Goal: Complete application form: Complete application form

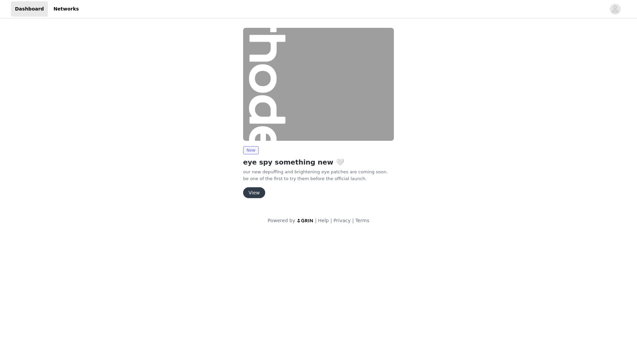
click at [249, 194] on button "View" at bounding box center [254, 192] width 22 height 11
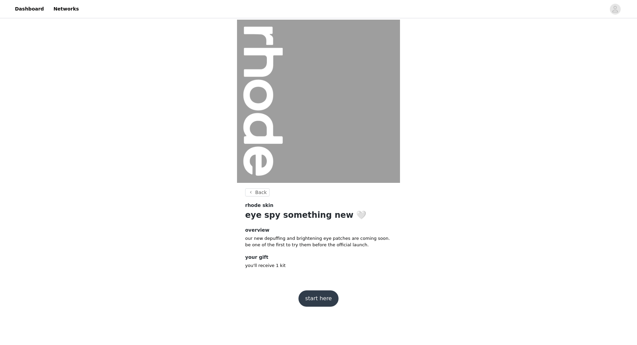
click at [307, 299] on button "start here" at bounding box center [318, 298] width 40 height 16
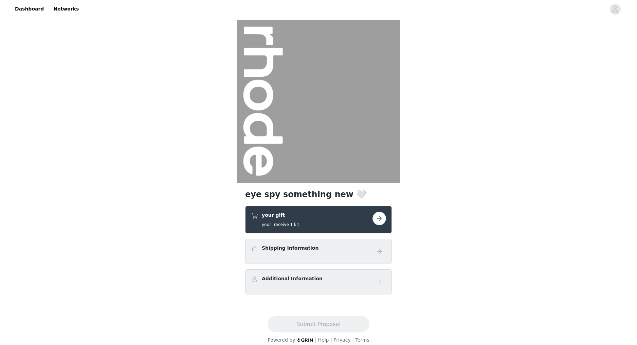
click at [381, 221] on button "button" at bounding box center [379, 219] width 14 height 14
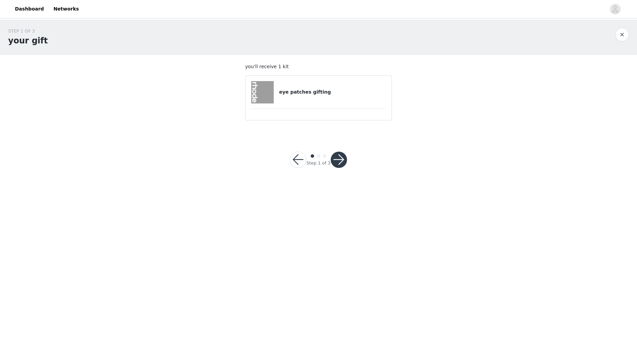
click at [334, 105] on article "eye patches gifting" at bounding box center [318, 97] width 147 height 45
click at [338, 160] on button "button" at bounding box center [338, 160] width 16 height 16
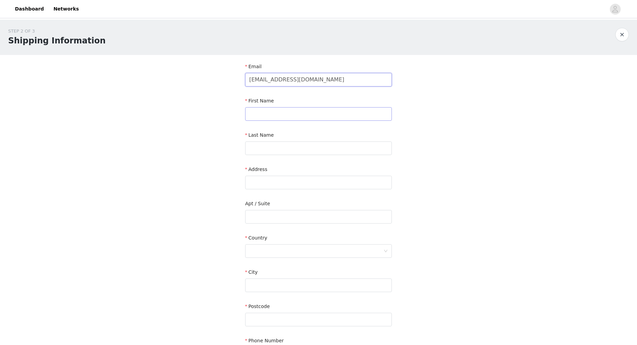
type input "[EMAIL_ADDRESS][DOMAIN_NAME]"
click at [285, 113] on input "text" at bounding box center [318, 114] width 147 height 14
click at [340, 80] on input "[EMAIL_ADDRESS][DOMAIN_NAME]" at bounding box center [318, 80] width 147 height 14
click at [294, 113] on input "text" at bounding box center [318, 114] width 147 height 14
type input "Thanuska"
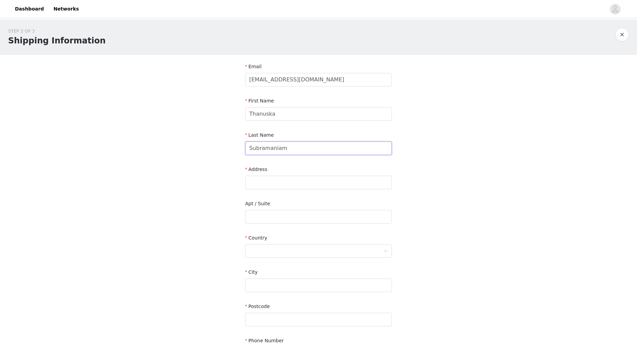
type input "Subramaniam"
type input "[STREET_ADDRESS]"
type input "[PERSON_NAME]"
type input "L1X0N9"
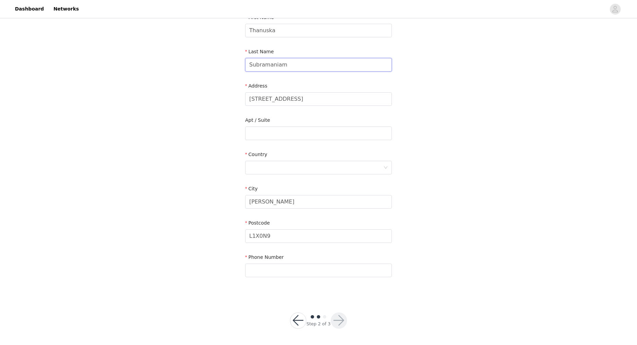
scroll to position [83, 0]
drag, startPoint x: 278, startPoint y: 159, endPoint x: 276, endPoint y: 169, distance: 10.3
click at [278, 159] on div "Country" at bounding box center [318, 156] width 147 height 10
click at [277, 173] on div at bounding box center [316, 168] width 134 height 13
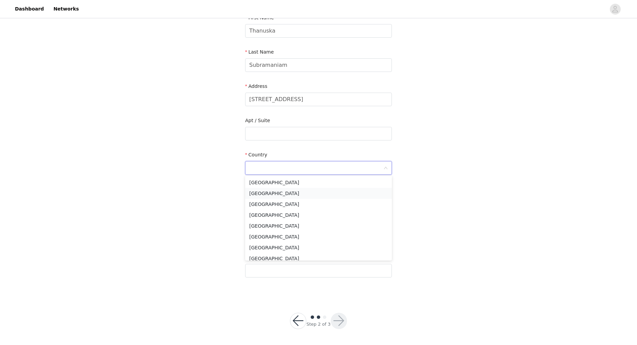
click at [266, 193] on li "[GEOGRAPHIC_DATA]" at bounding box center [318, 193] width 147 height 11
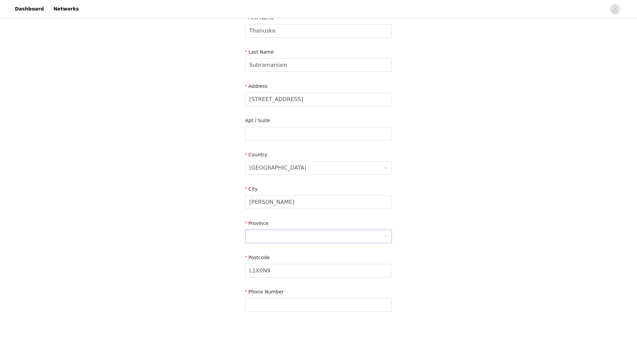
click at [277, 239] on div at bounding box center [316, 236] width 134 height 13
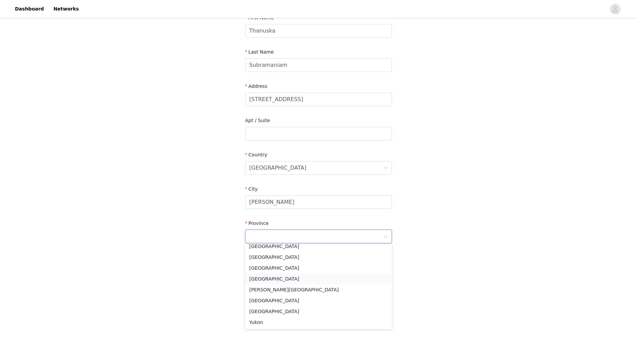
scroll to position [59, 0]
click at [264, 282] on li "[GEOGRAPHIC_DATA]" at bounding box center [318, 278] width 147 height 11
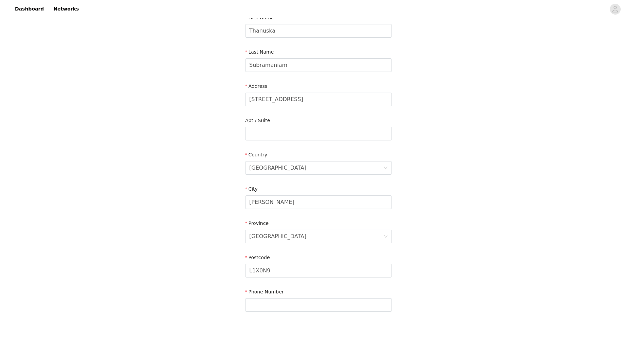
drag, startPoint x: 505, startPoint y: 262, endPoint x: 464, endPoint y: 271, distance: 42.4
click at [502, 262] on div "STEP 2 OF 3 Shipping Information Email [EMAIL_ADDRESS][DOMAIN_NAME] First Name …" at bounding box center [318, 134] width 637 height 394
drag, startPoint x: 333, startPoint y: 315, endPoint x: 337, endPoint y: 308, distance: 7.7
click at [334, 314] on section "Email [EMAIL_ADDRESS][DOMAIN_NAME] First Name [PERSON_NAME] Last Name [PERSON_N…" at bounding box center [318, 151] width 163 height 359
type input "2269893972"
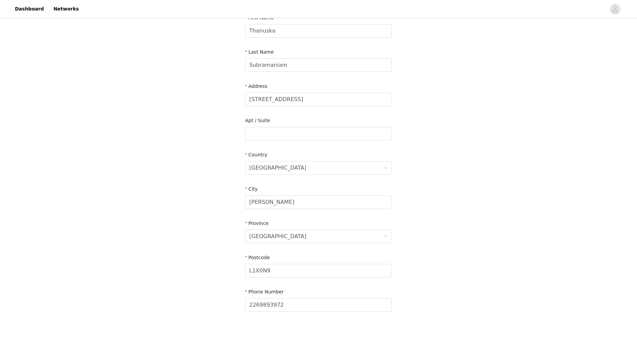
click at [517, 257] on div "STEP 2 OF 3 Shipping Information Email [EMAIL_ADDRESS][DOMAIN_NAME] First Name …" at bounding box center [318, 134] width 637 height 394
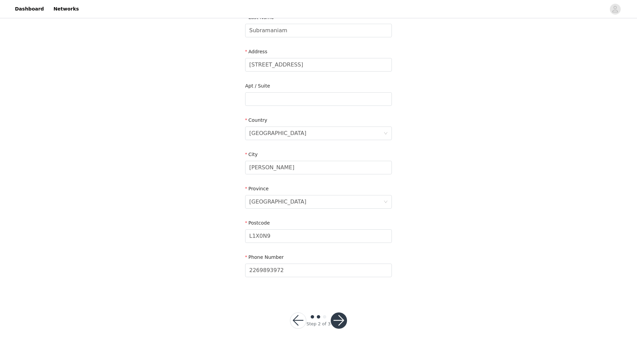
scroll to position [117, 0]
click at [345, 324] on div at bounding box center [338, 321] width 16 height 16
click at [337, 322] on button "button" at bounding box center [338, 321] width 16 height 16
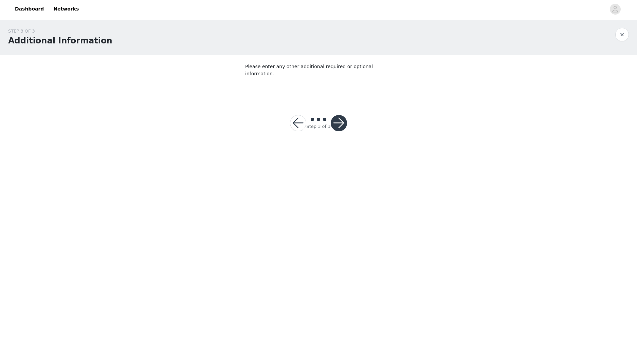
click at [343, 115] on button "button" at bounding box center [338, 123] width 16 height 16
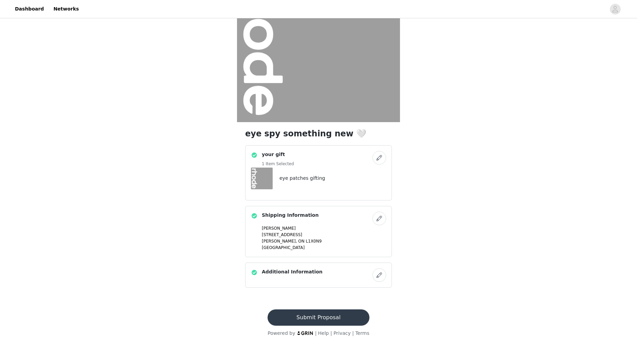
scroll to position [61, 0]
click at [313, 318] on button "Submit Proposal" at bounding box center [317, 317] width 101 height 16
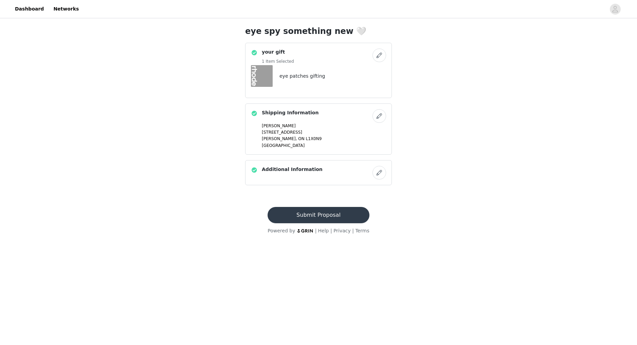
scroll to position [0, 0]
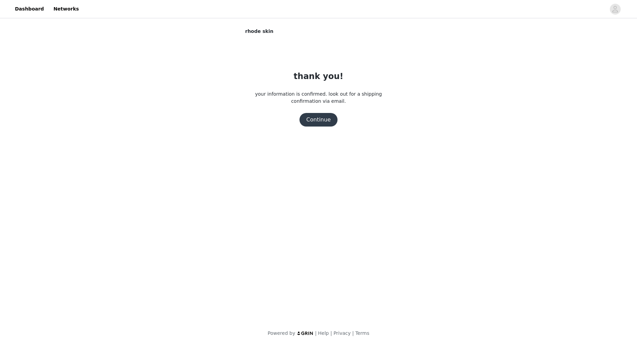
click at [316, 116] on button "Continue" at bounding box center [318, 120] width 38 height 14
